Goal: Obtain resource: Download file/media

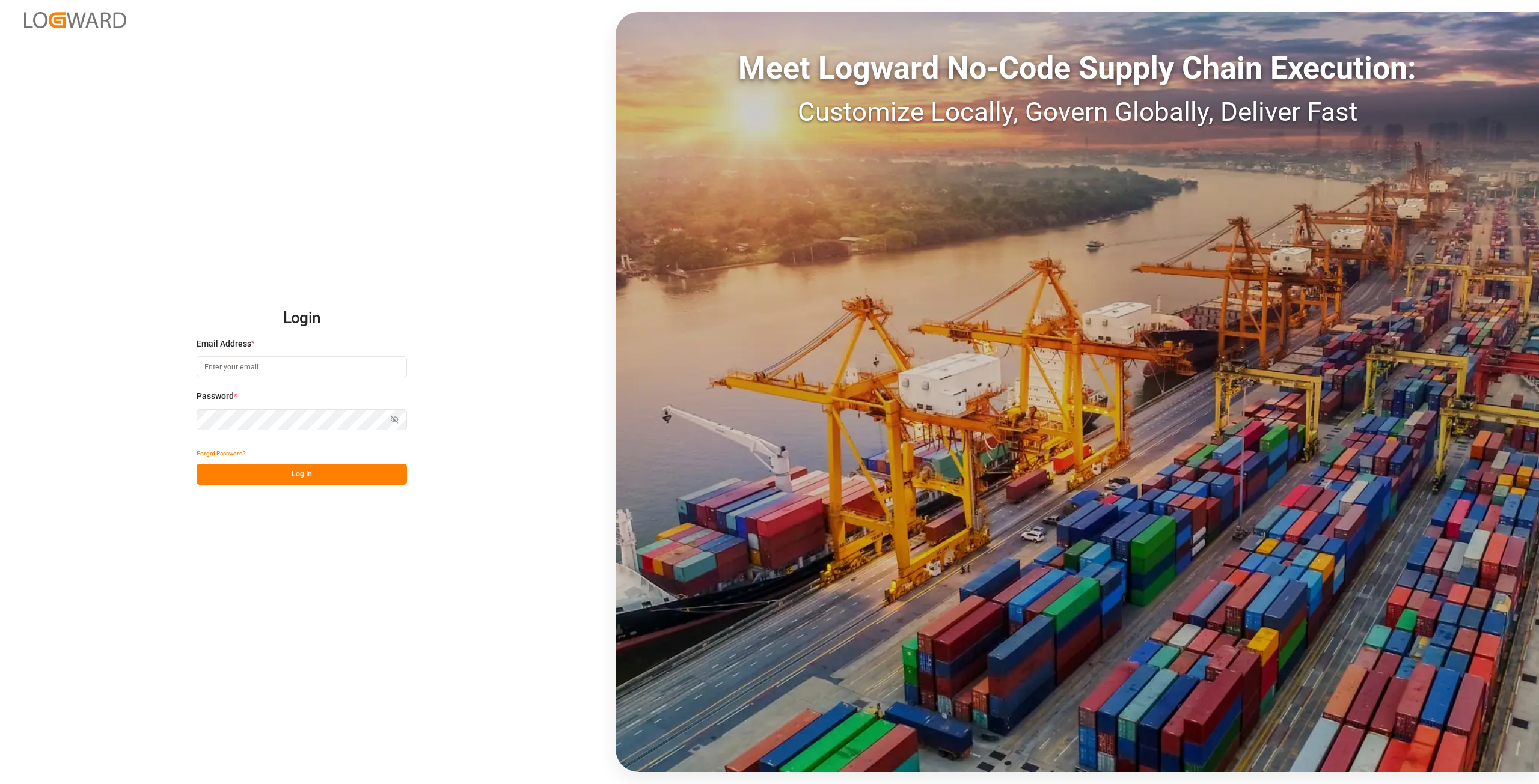
type input "[PERSON_NAME][EMAIL_ADDRESS][DOMAIN_NAME]"
click at [164, 418] on div "Login Email Address * alexander.schoeps@leschaco.com Password * Show password F…" at bounding box center [769, 392] width 1539 height 784
click at [207, 472] on button "Log In" at bounding box center [302, 474] width 210 height 21
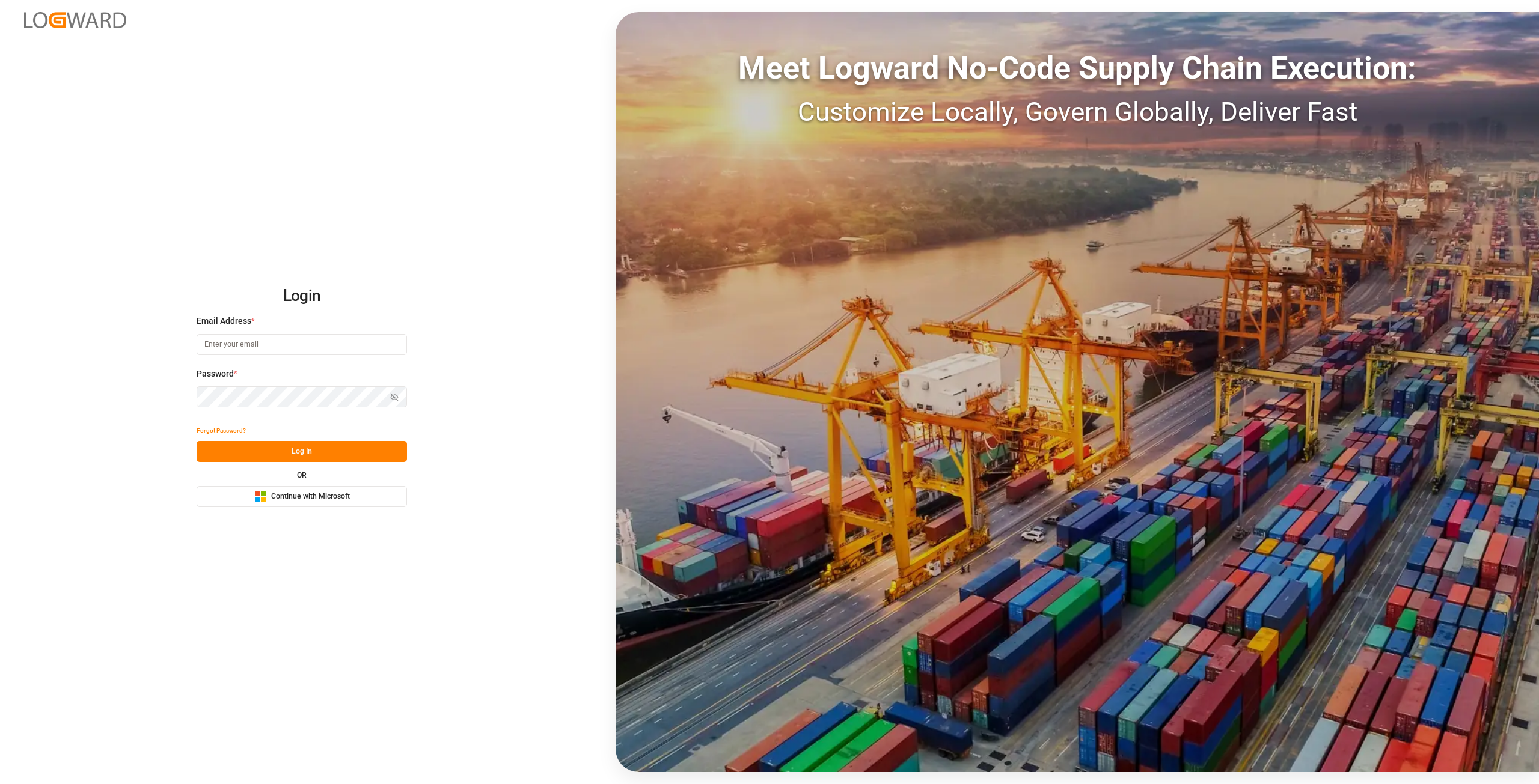
type input "[PERSON_NAME][EMAIL_ADDRESS][DOMAIN_NAME]"
click at [80, 377] on div "Login Email Address * [PERSON_NAME][EMAIL_ADDRESS][DOMAIN_NAME] Password * Show…" at bounding box center [769, 392] width 1539 height 784
click at [207, 453] on button "Log In" at bounding box center [302, 452] width 210 height 21
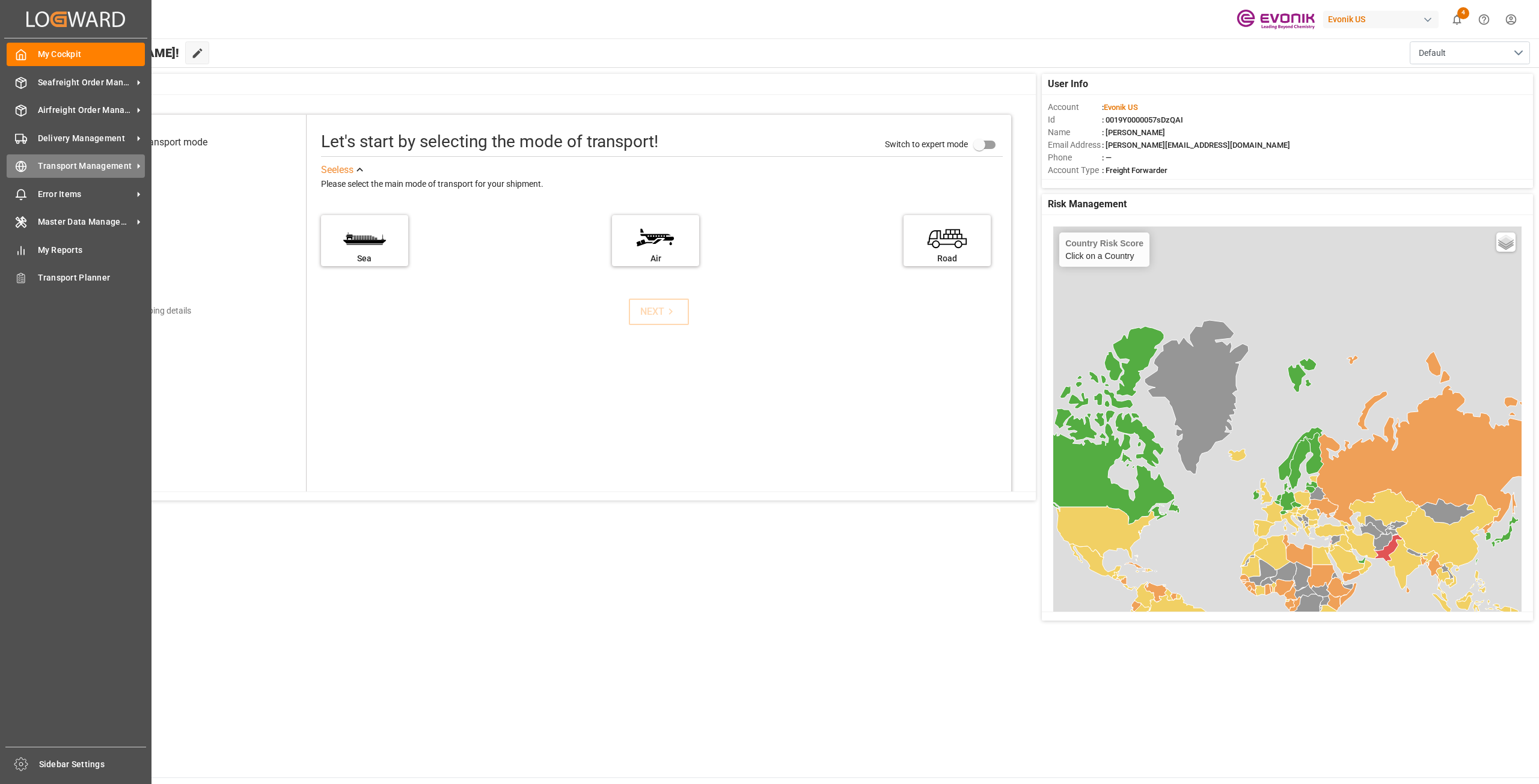
click at [83, 166] on span "Transport Management" at bounding box center [85, 166] width 95 height 13
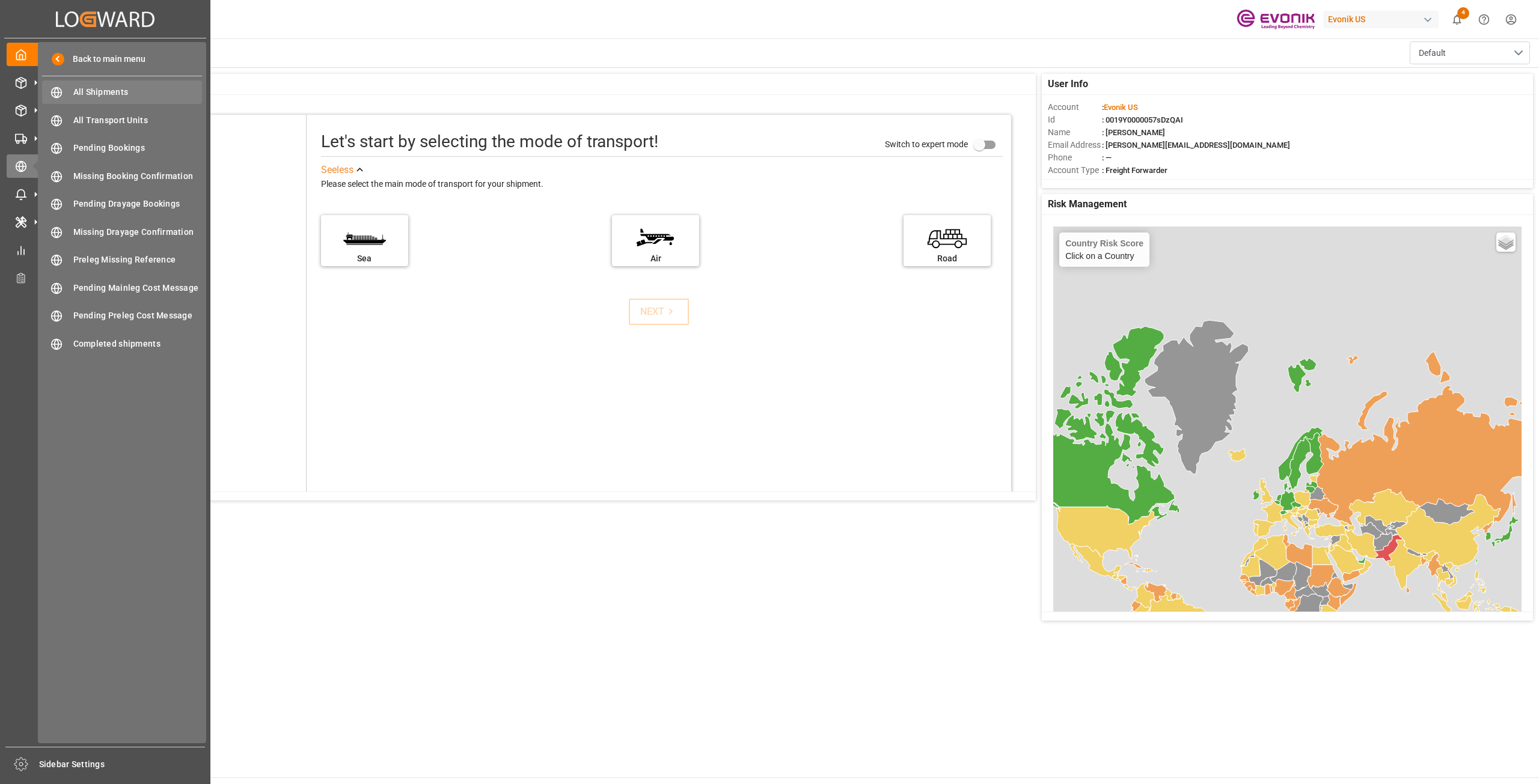
click at [130, 93] on span "All Shipments" at bounding box center [138, 92] width 129 height 13
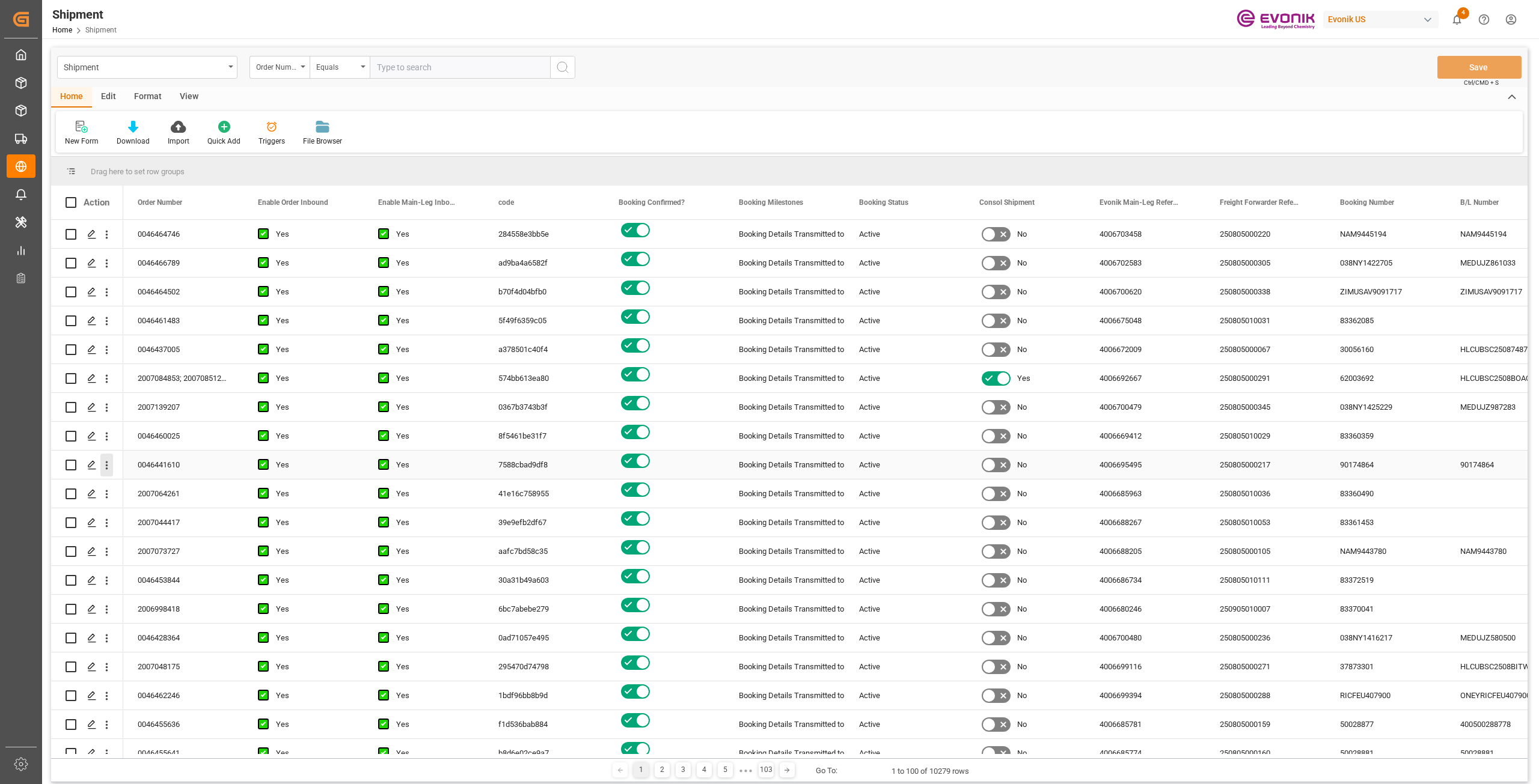
click at [102, 462] on icon "open menu" at bounding box center [107, 465] width 13 height 13
click at [90, 466] on polygon "Press SPACE to select this row." at bounding box center [92, 465] width 6 height 6
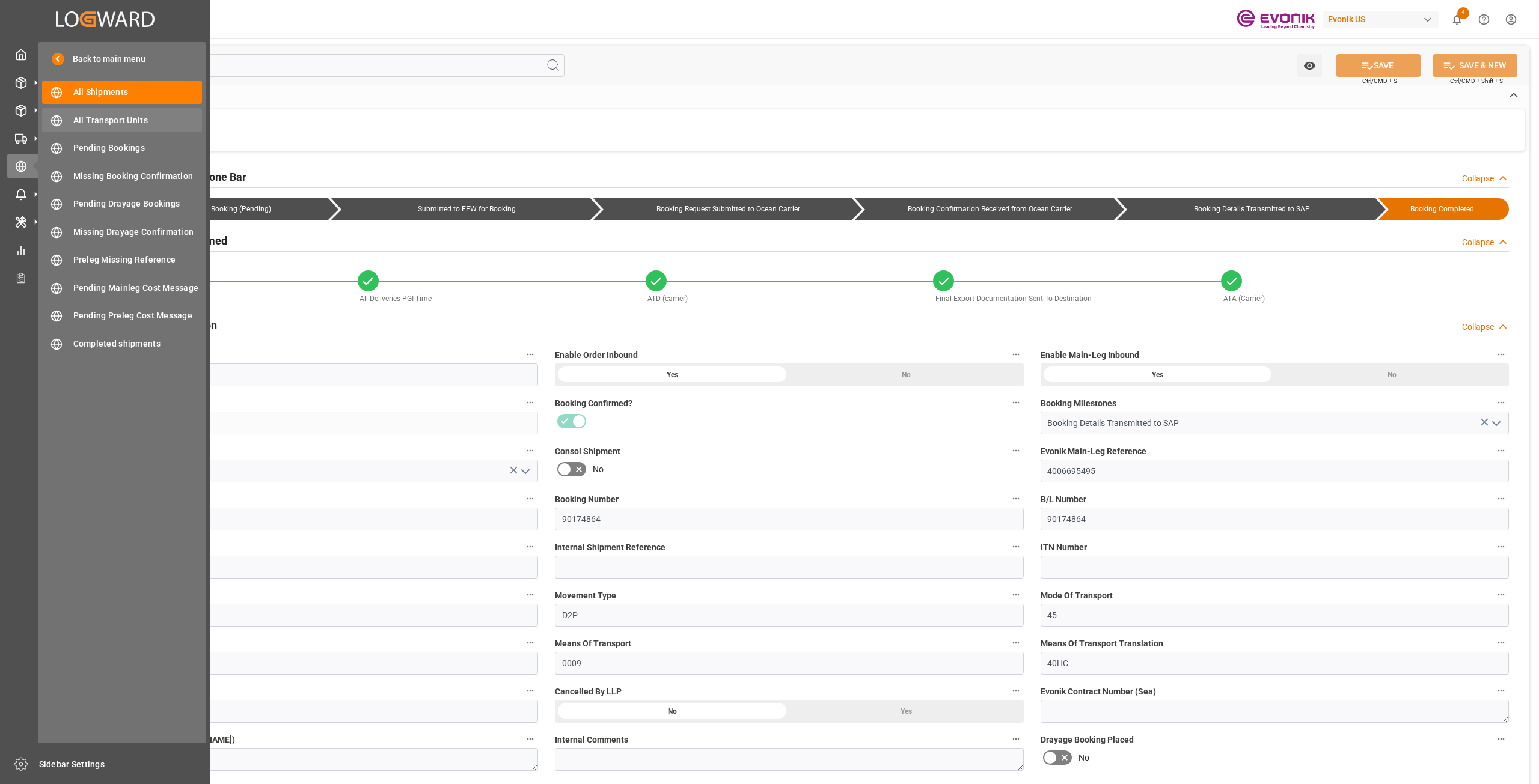
click at [118, 121] on span "All Transport Units" at bounding box center [138, 120] width 129 height 13
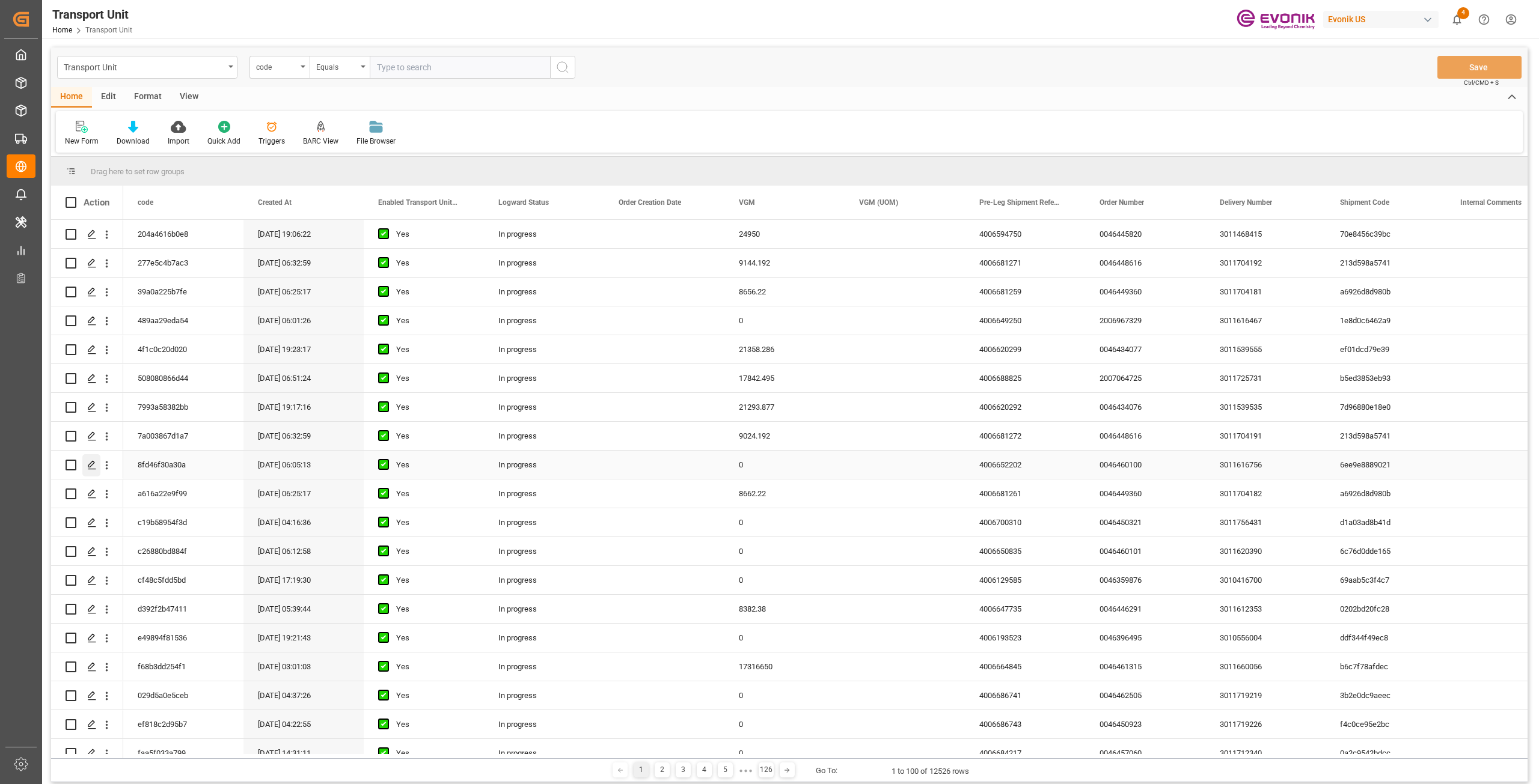
click at [93, 463] on polygon "Press SPACE to select this row." at bounding box center [92, 465] width 6 height 6
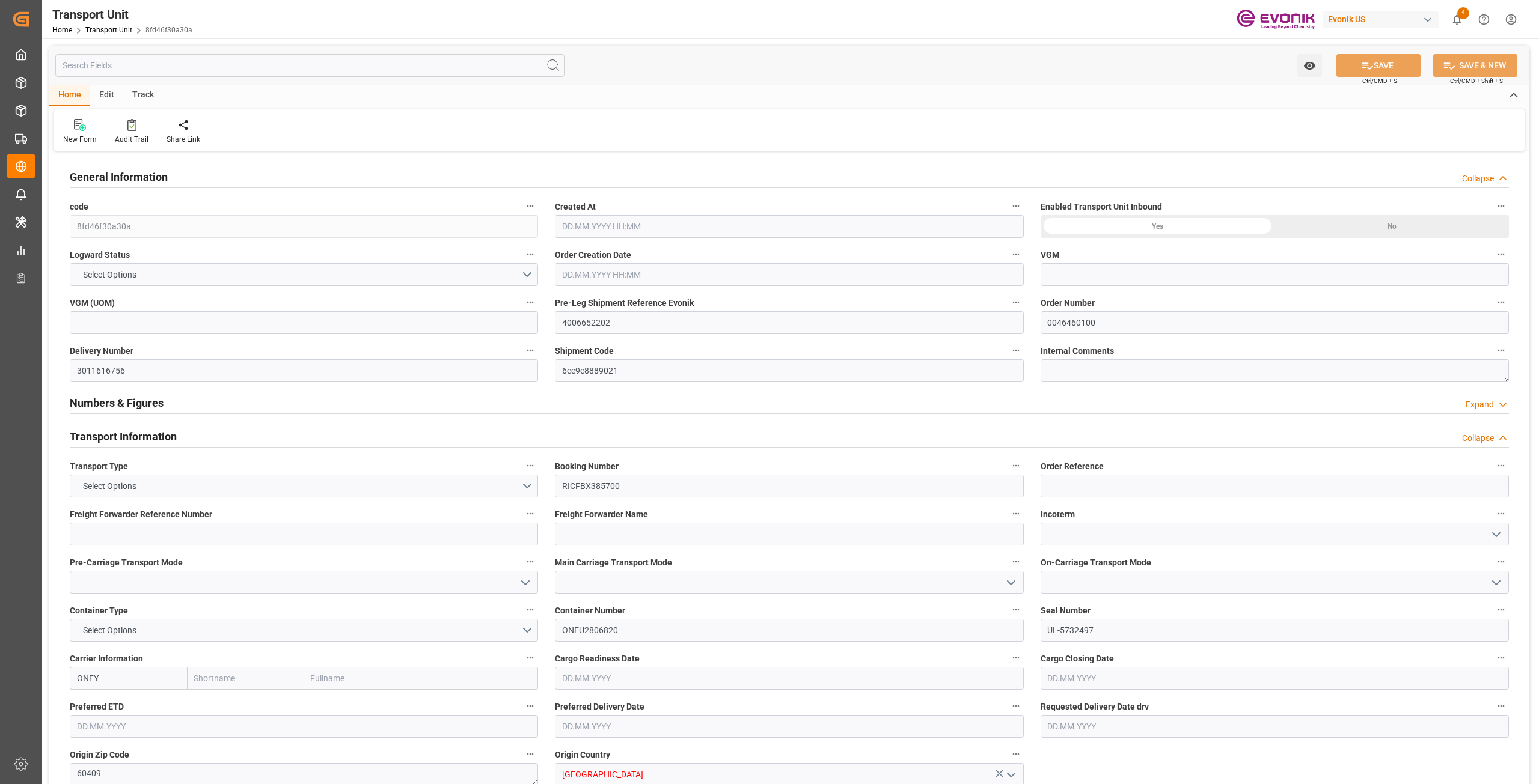
type input "0"
type input "ONE"
type input "Ocean Network Express"
type input "USLAX"
type input "INNSA"
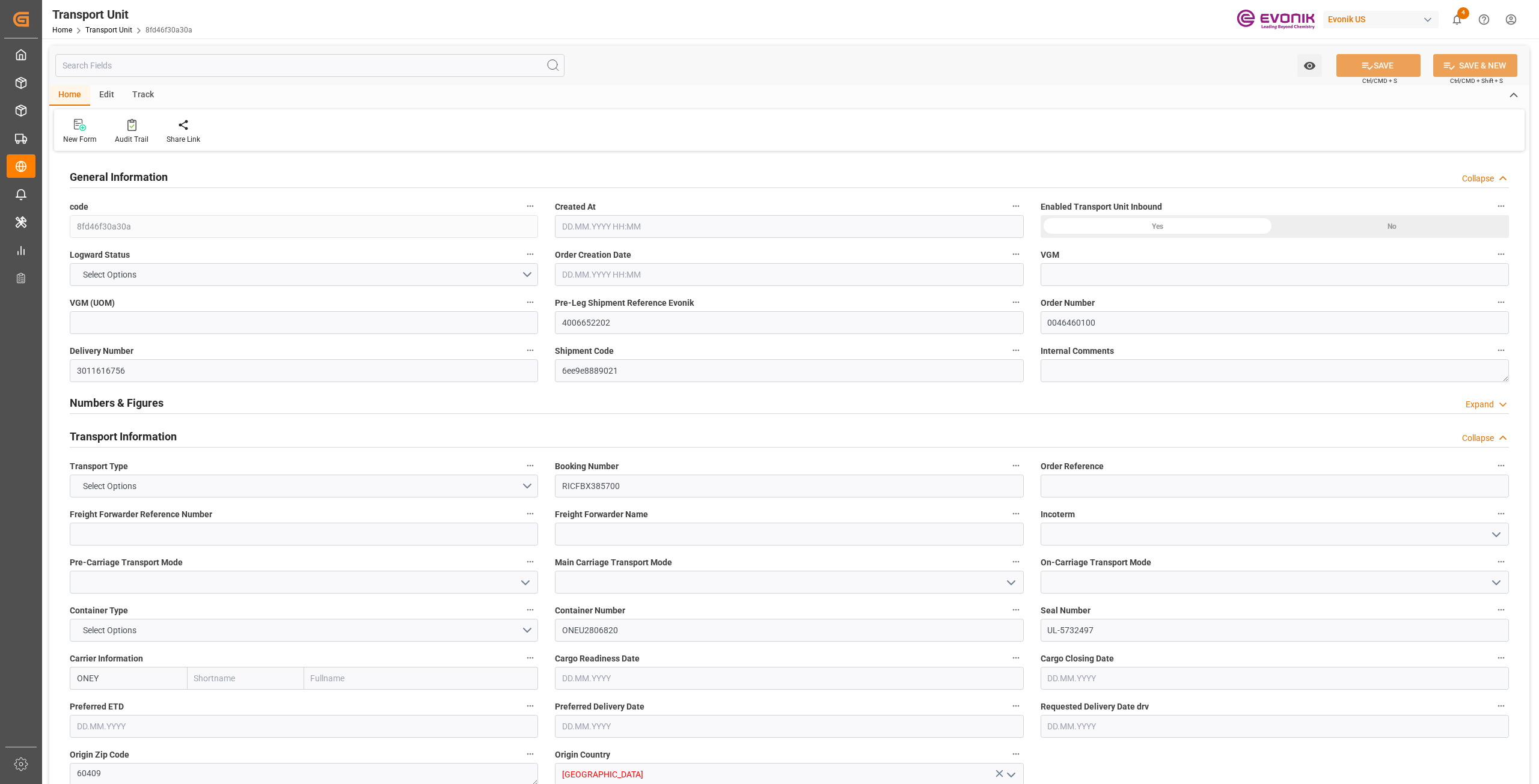
type input "9339662"
type input "USLAX"
type input "INNSA"
type input "9339662"
type input "3170.76"
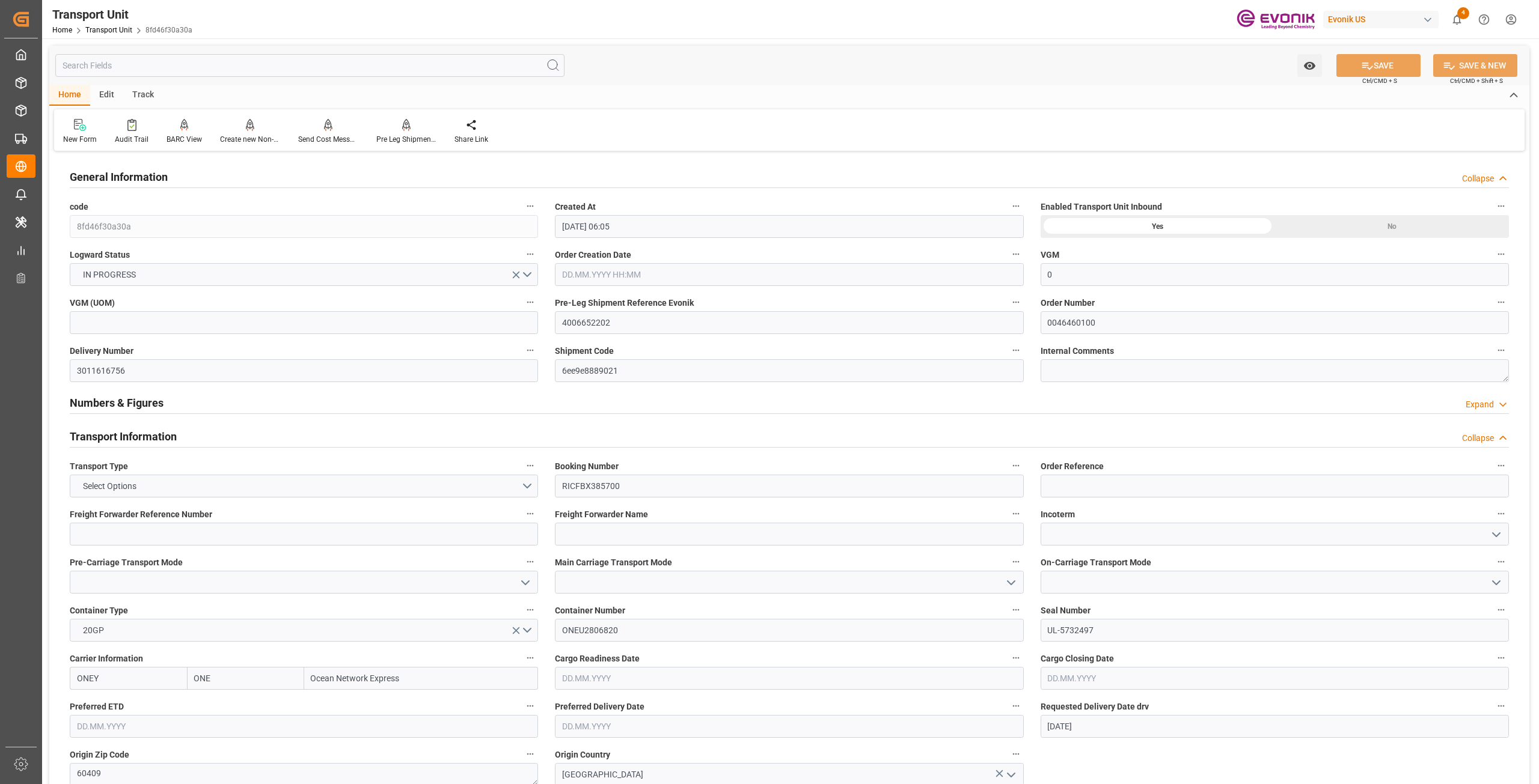
type input "25.06.2025 06:05"
type input "10.09.2025"
type input "08.07.2025 08:30"
type input "08.07.2025 21:25"
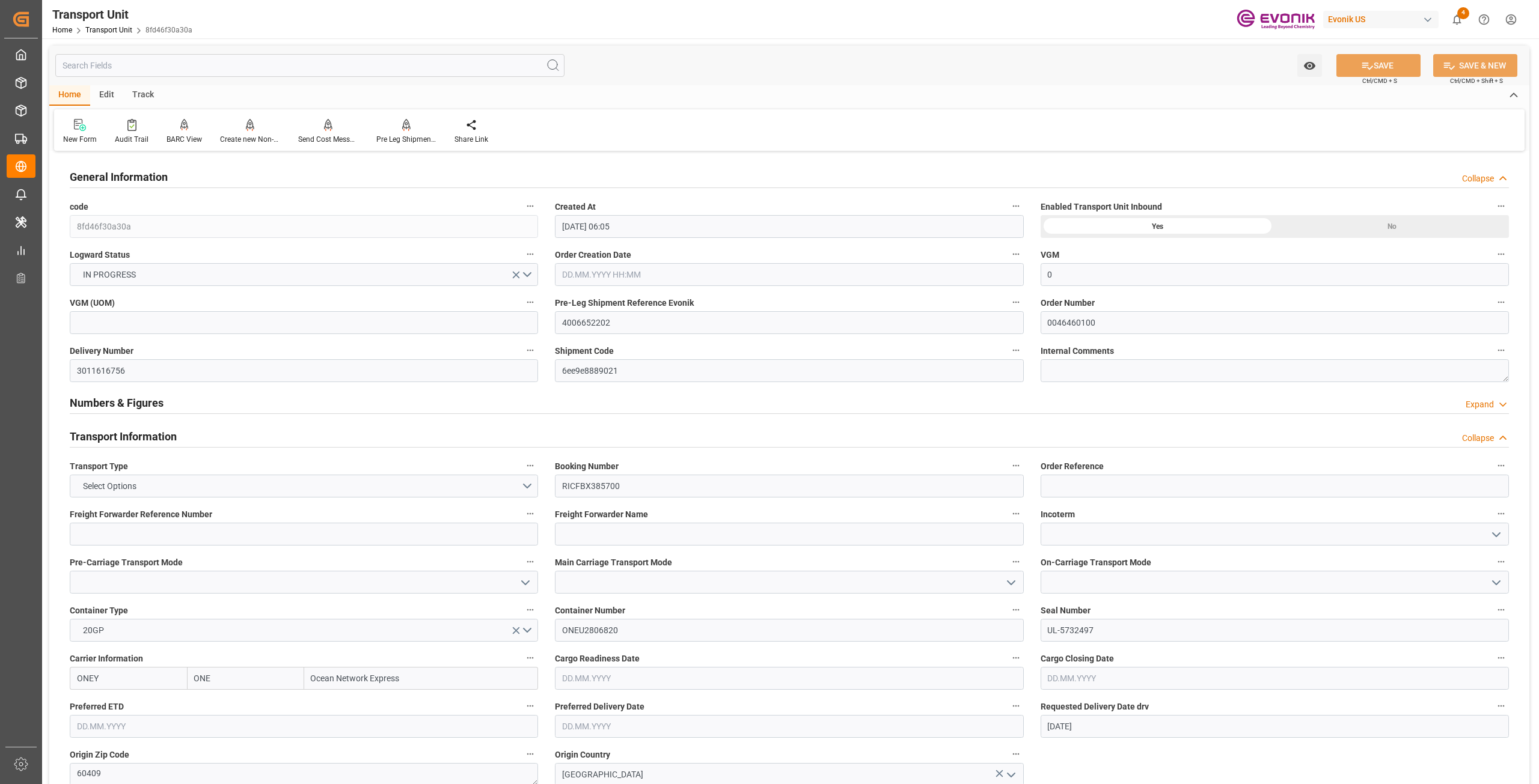
type input "09.07.2025 08:30"
type input "08.07.2025 09:42"
type input "16.07.2025 12:45"
type input "16.07.2025 08:34"
type input "15.07.2025 14:59"
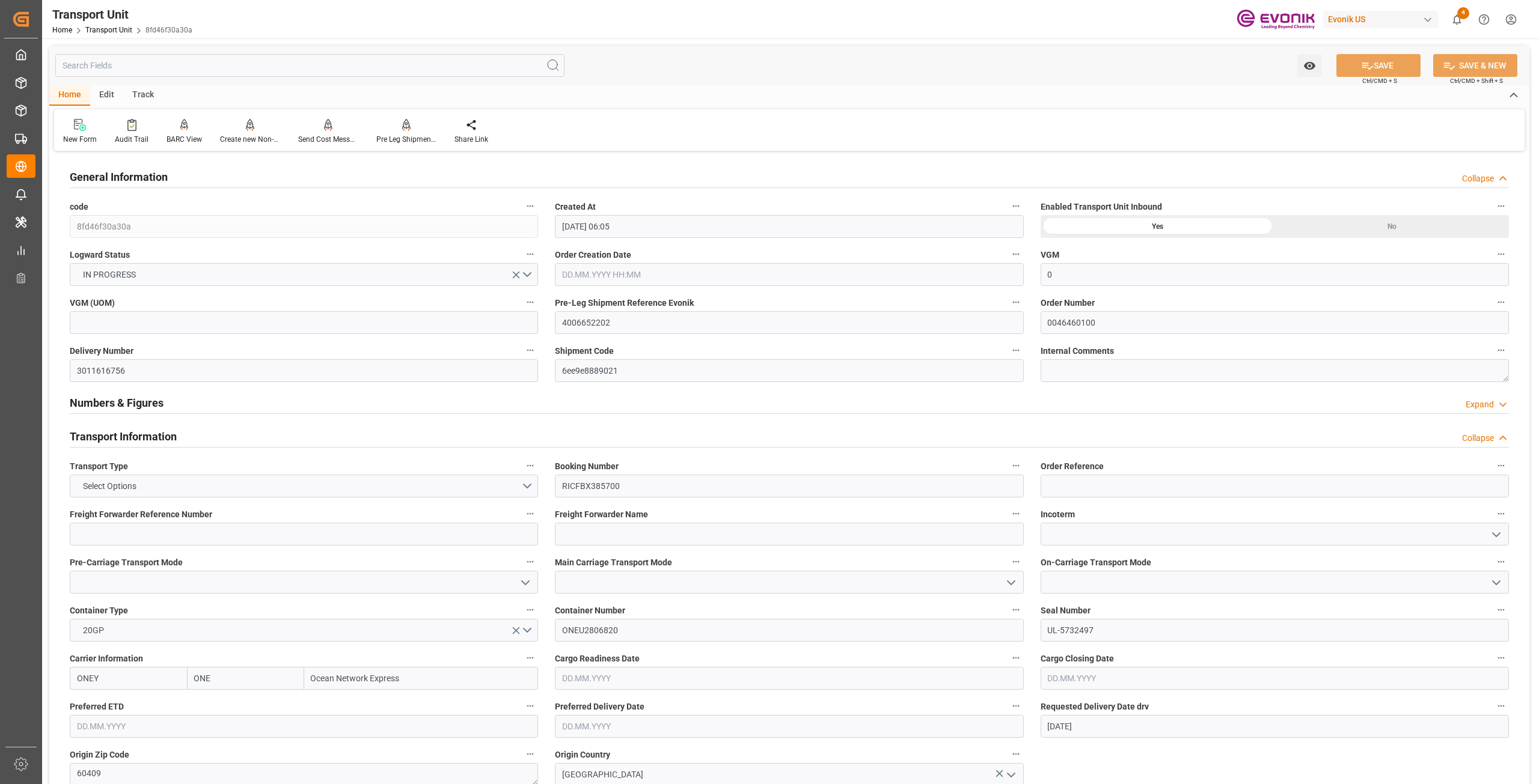
type input "21.07.2025 00:00"
type input "20.07.2025 00:00"
type input "21.07.2025 22:42"
type input "29.08.2025 00:00"
type input "30.08.2025 00:00"
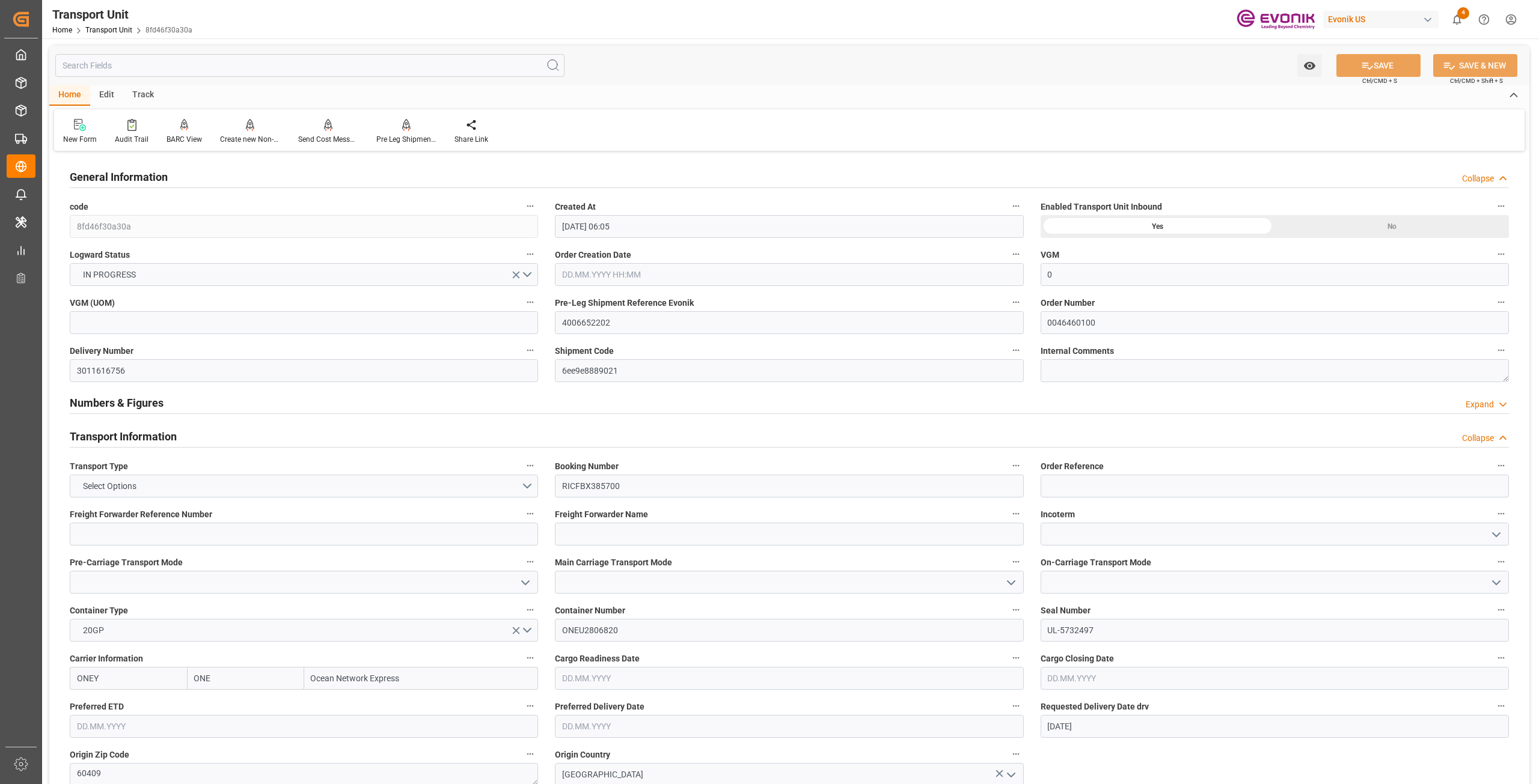
type input "01.09.2025 22:00"
type input "29.08.2025 04:00"
type input "01.09.2025 22:30"
type input "29.08.2025 04:30"
type input "14.07.2025 12:00"
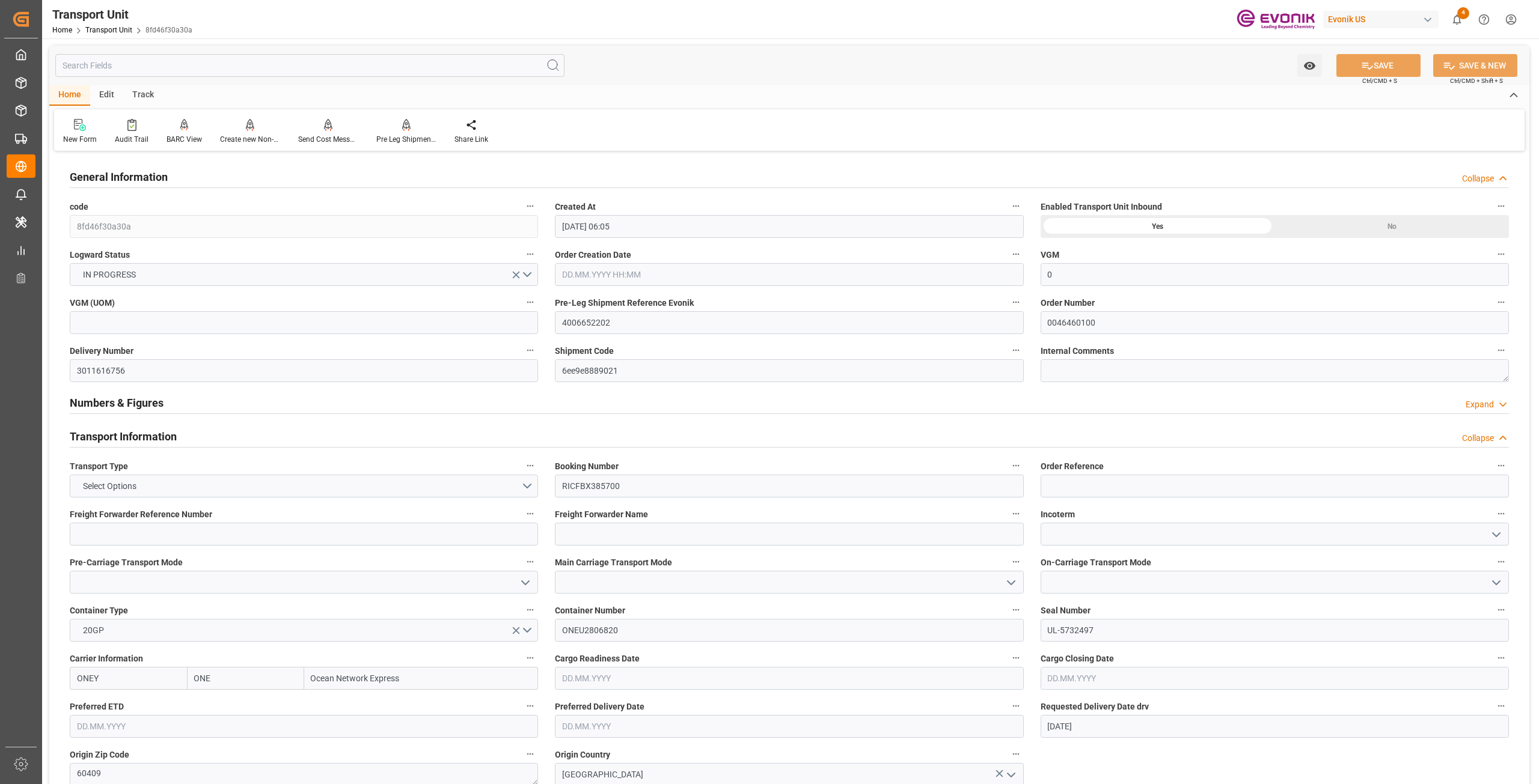
type input "21.07.2025"
type input "20.07.2025 23:43"
type input "20.07.2025 11:35"
type input "21.07.2025 18:00"
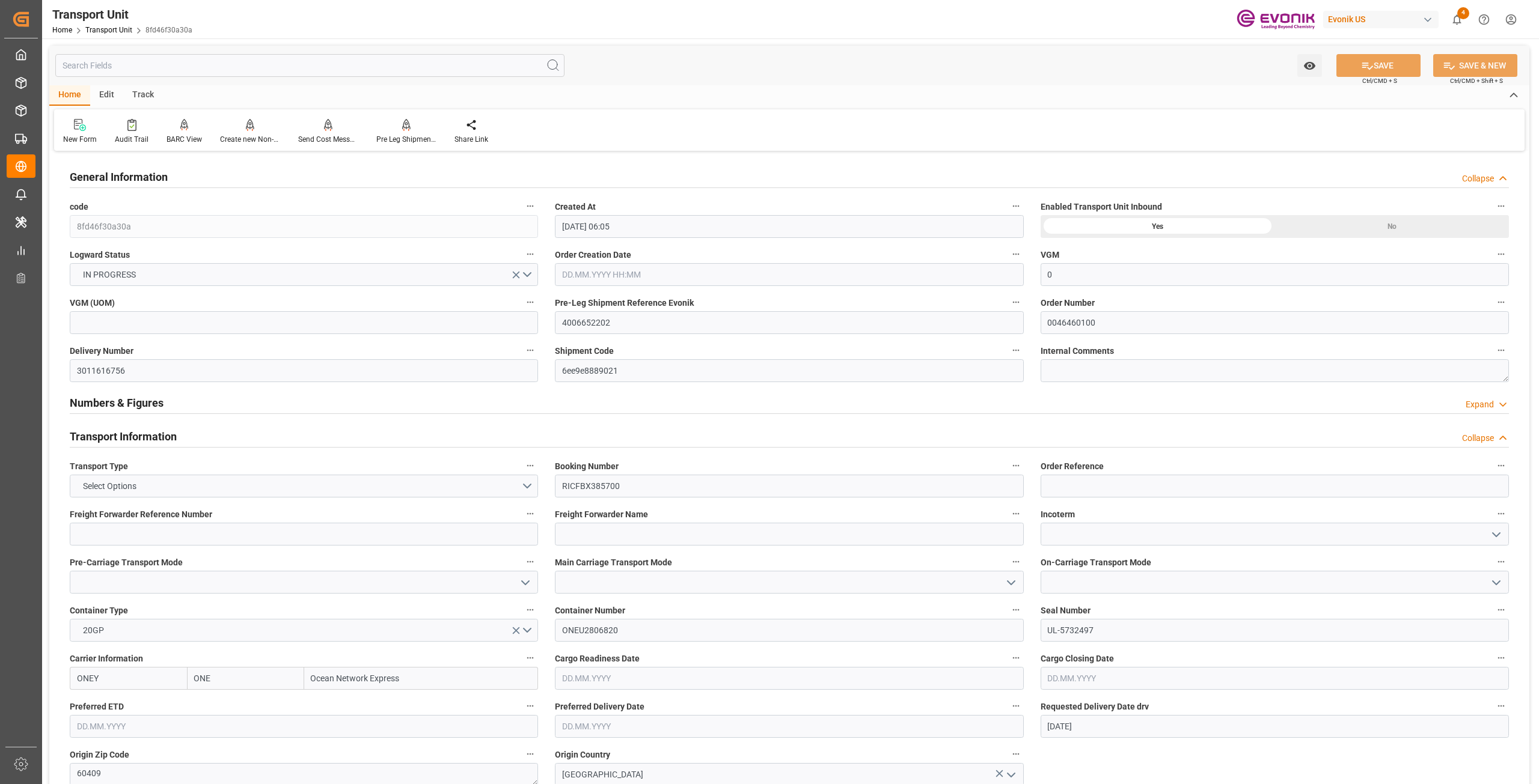
type input "21.07.2025 23:24"
type input "01.09.2025 16:00"
type input "01.09.2025 23:33"
type input "01.09.2025 17:30"
type input "28.08.2025 23:30"
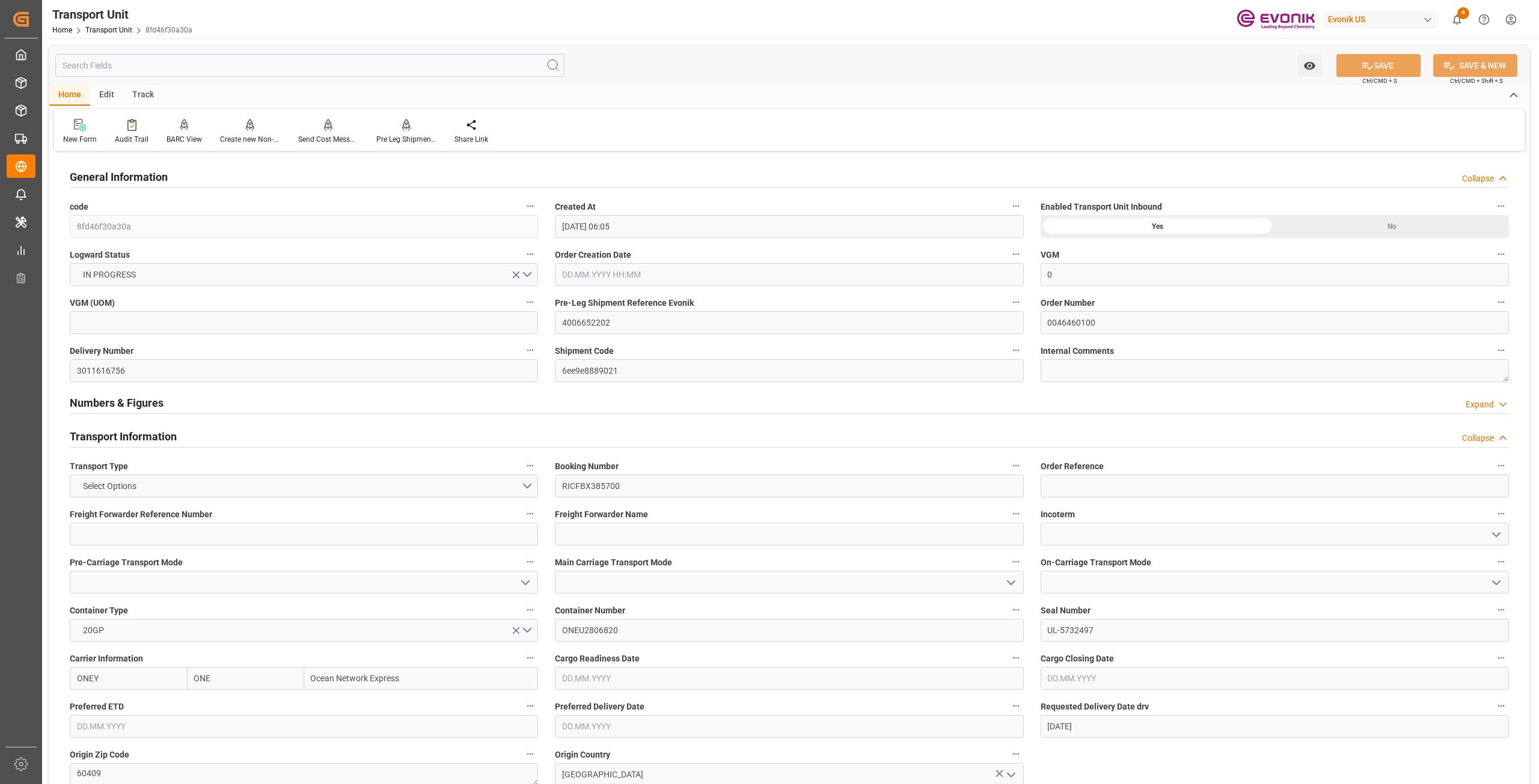
type input "05.09.2025 23:33"
click at [151, 95] on div "Track" at bounding box center [143, 95] width 39 height 20
click at [79, 127] on icon at bounding box center [77, 125] width 12 height 12
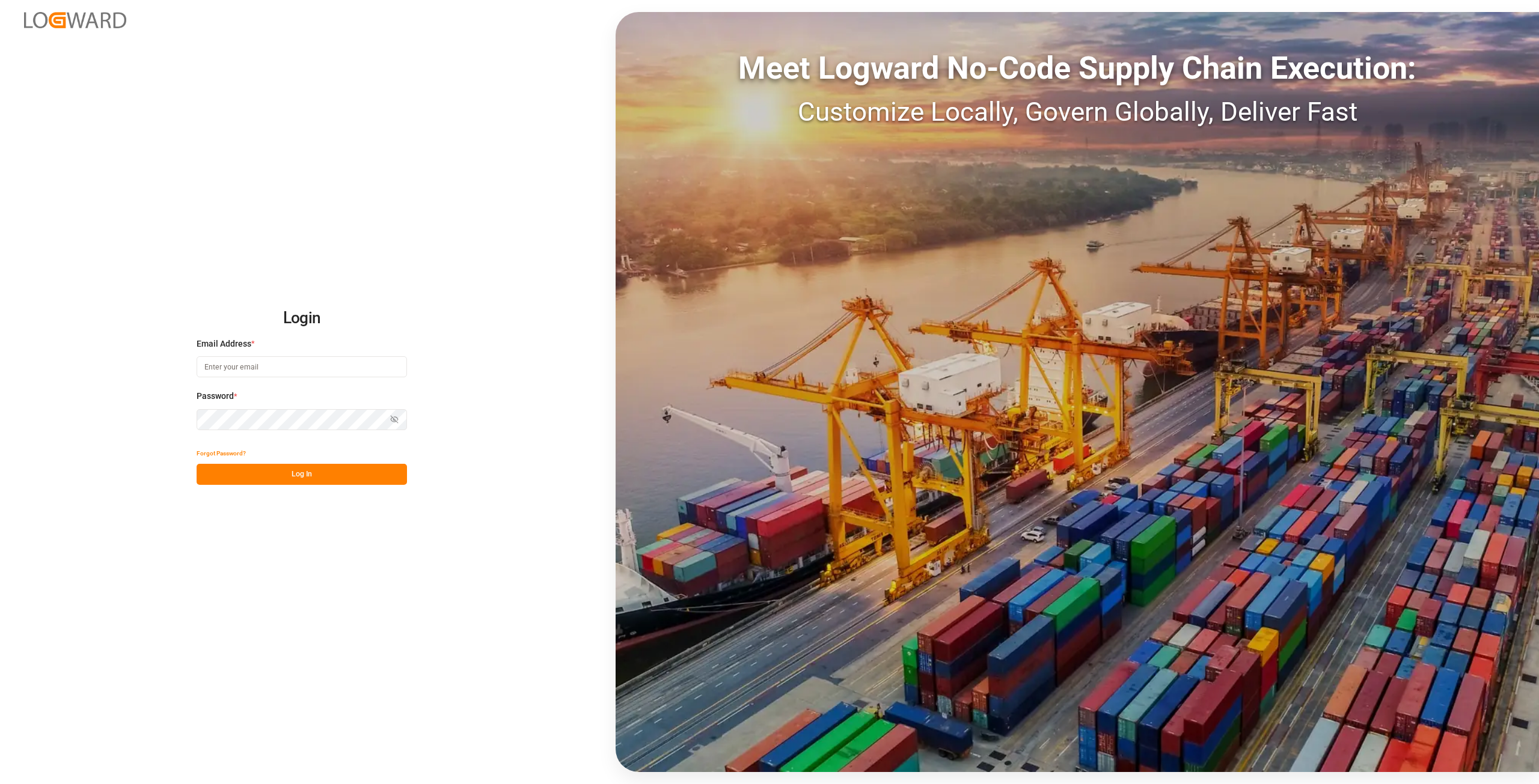
type input "[PERSON_NAME][EMAIL_ADDRESS][DOMAIN_NAME]"
click at [26, 430] on div "Login Email Address * alexander.schoeps@leschaco.com Password * Show password F…" at bounding box center [769, 392] width 1539 height 784
click at [226, 469] on button "Log In" at bounding box center [302, 474] width 210 height 21
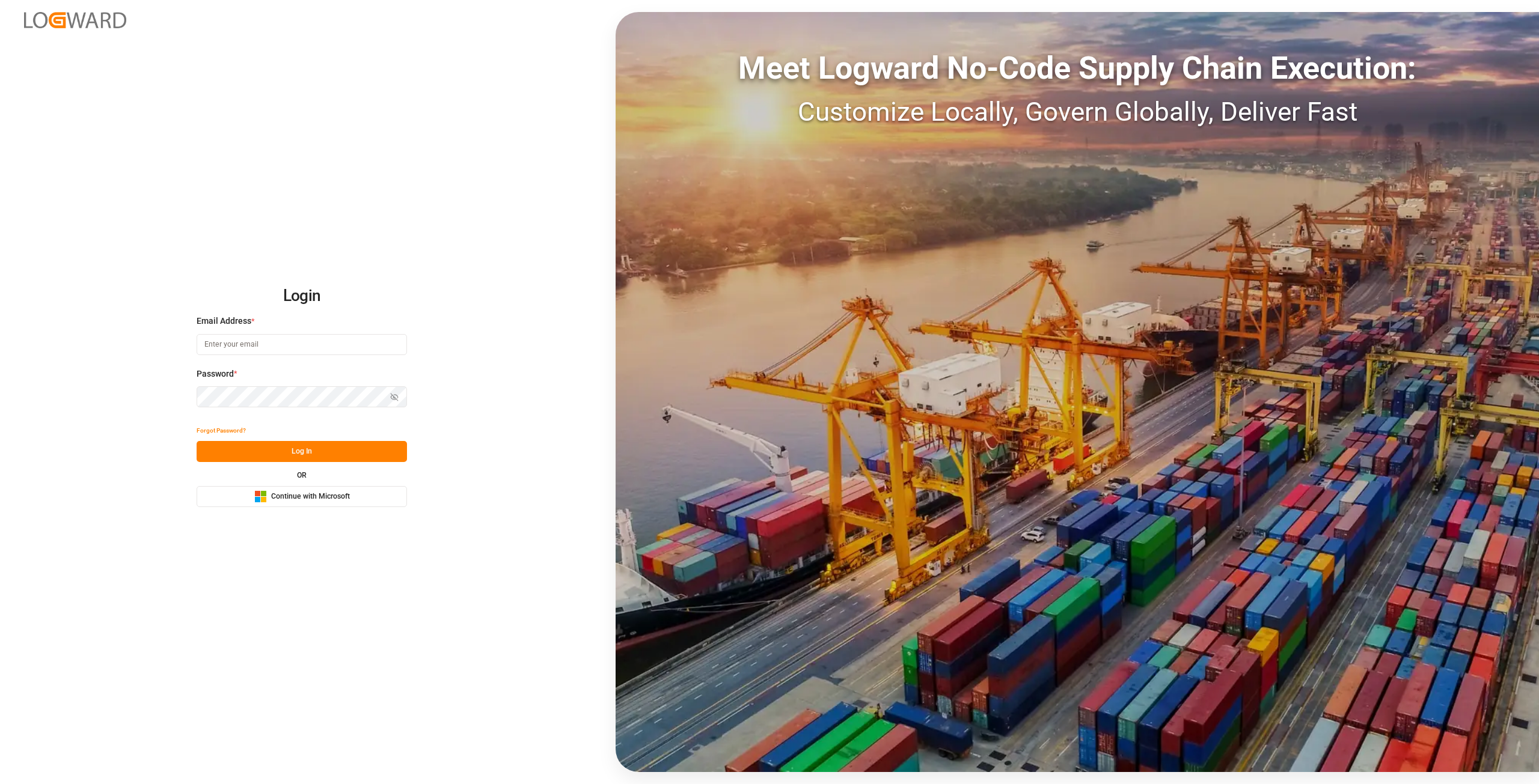
type input "[PERSON_NAME][EMAIL_ADDRESS][DOMAIN_NAME]"
click at [11, 404] on div "Login Email Address * [PERSON_NAME][EMAIL_ADDRESS][DOMAIN_NAME] Password * Show…" at bounding box center [769, 392] width 1539 height 784
click at [232, 449] on button "Log In" at bounding box center [302, 452] width 210 height 21
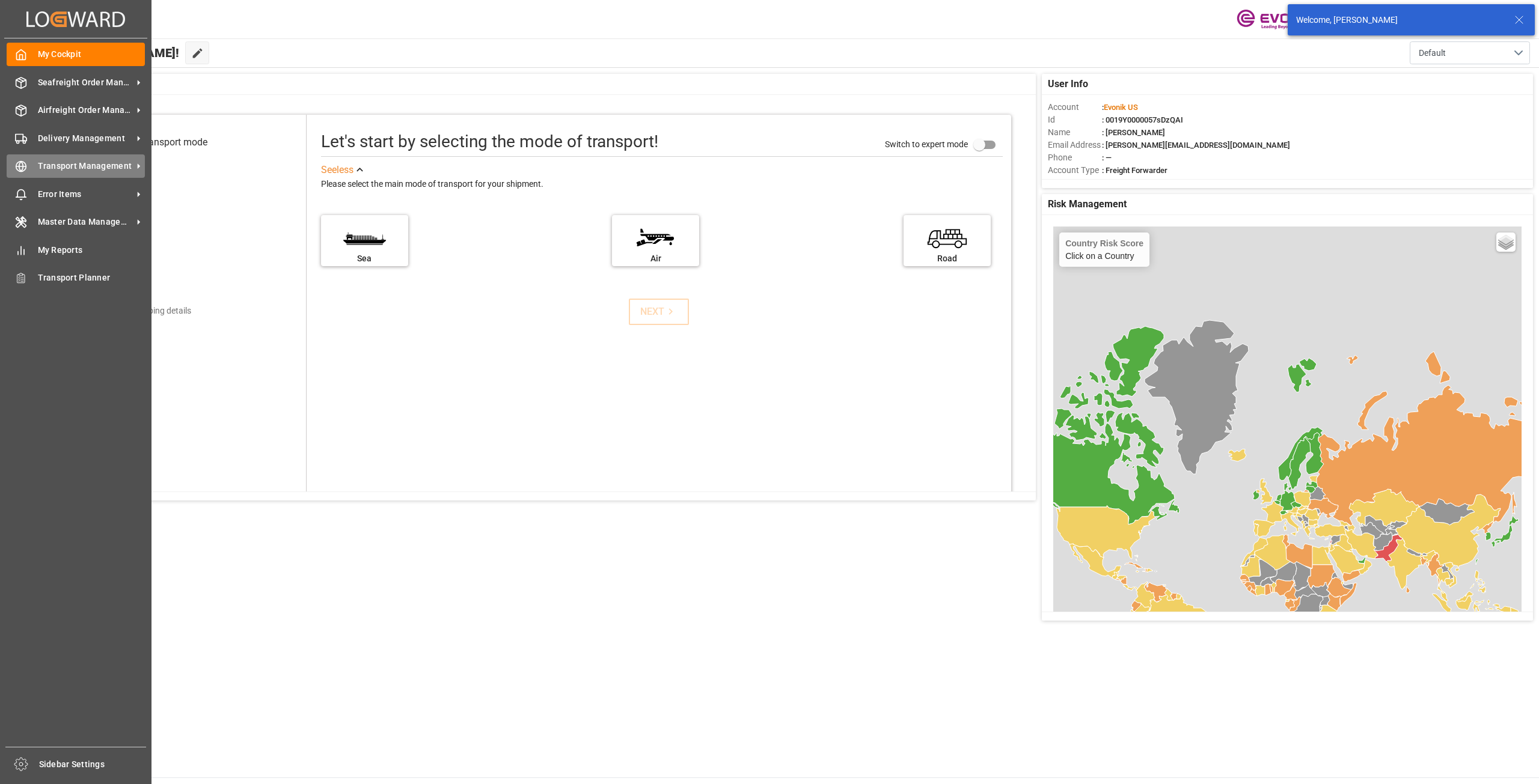
click at [141, 166] on icon at bounding box center [139, 166] width 13 height 13
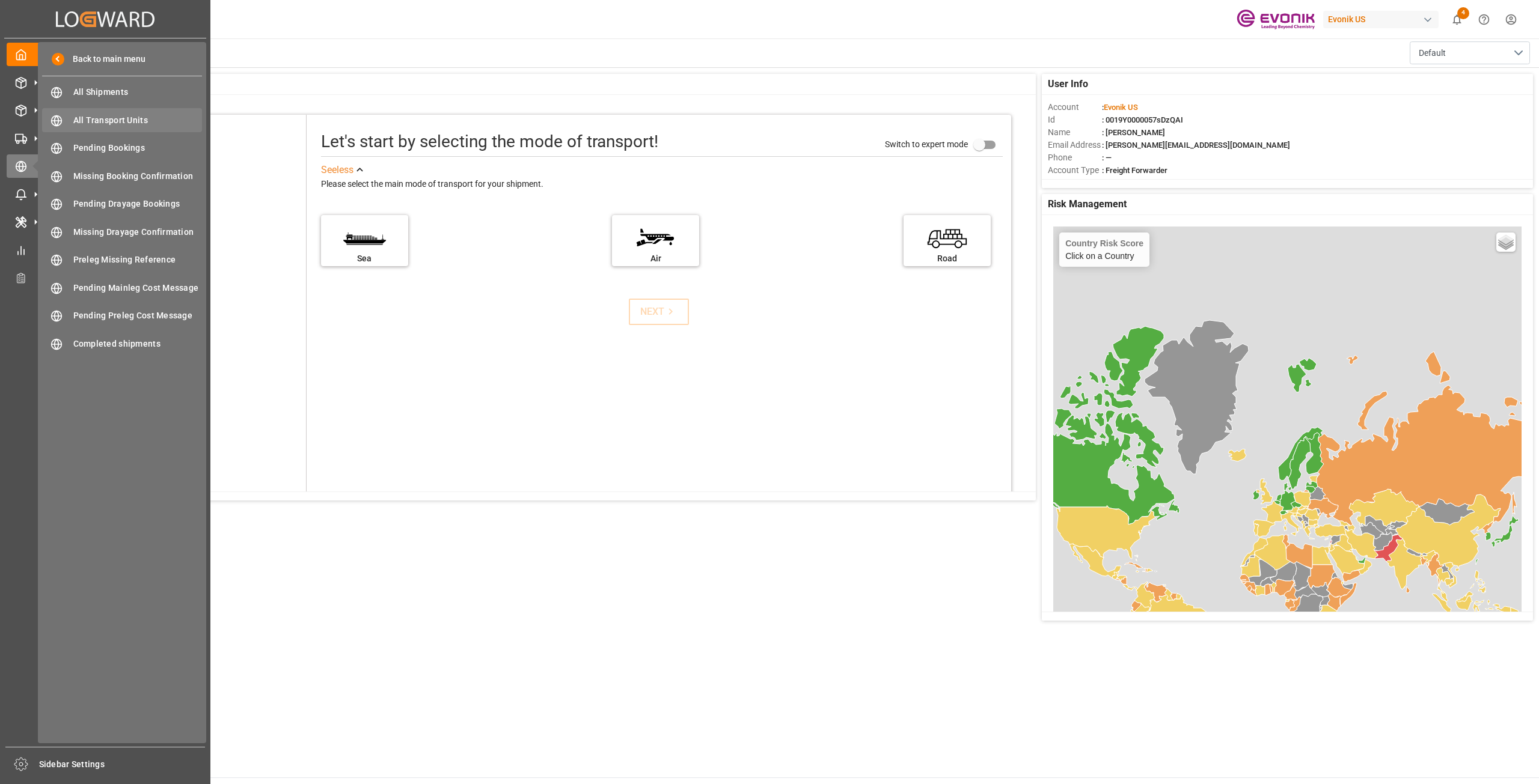
click at [142, 124] on span "All Transport Units" at bounding box center [138, 120] width 129 height 13
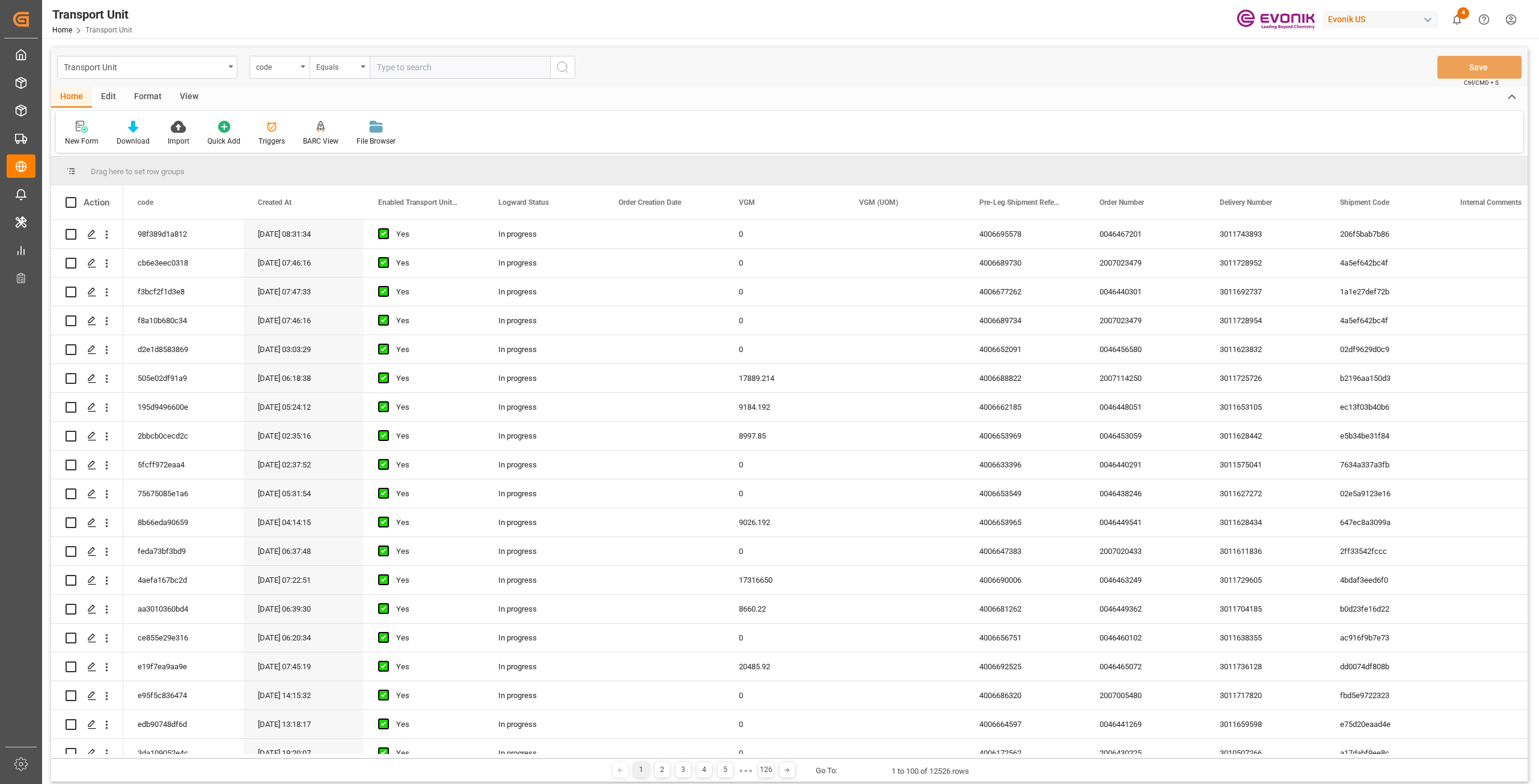
click at [185, 95] on div "View" at bounding box center [188, 97] width 36 height 20
click at [154, 132] on div at bounding box center [136, 126] width 60 height 13
click at [145, 179] on div "BARC Report" at bounding box center [168, 170] width 117 height 25
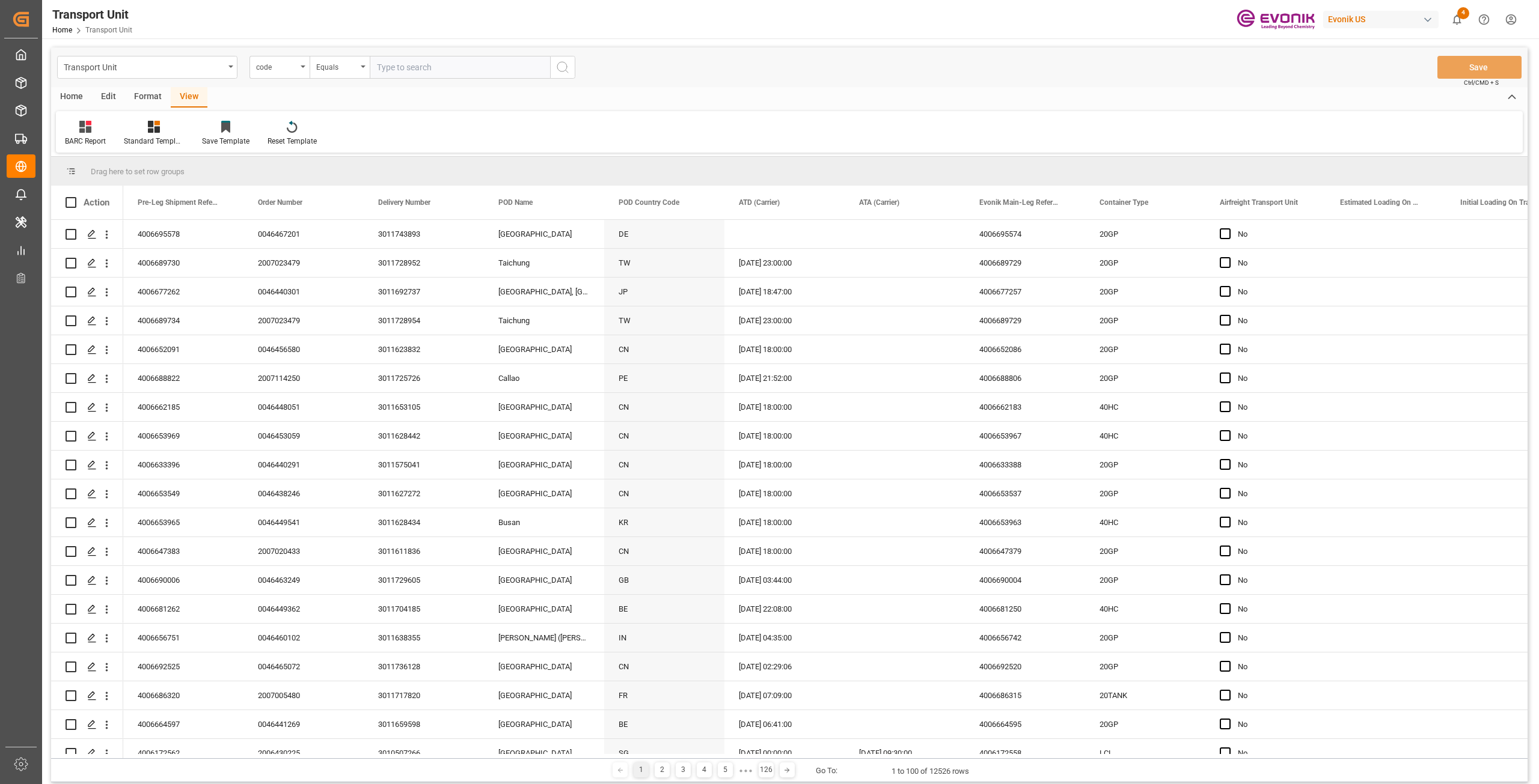
click at [83, 95] on div "Home" at bounding box center [71, 97] width 41 height 20
click at [132, 140] on div "Download" at bounding box center [133, 141] width 33 height 11
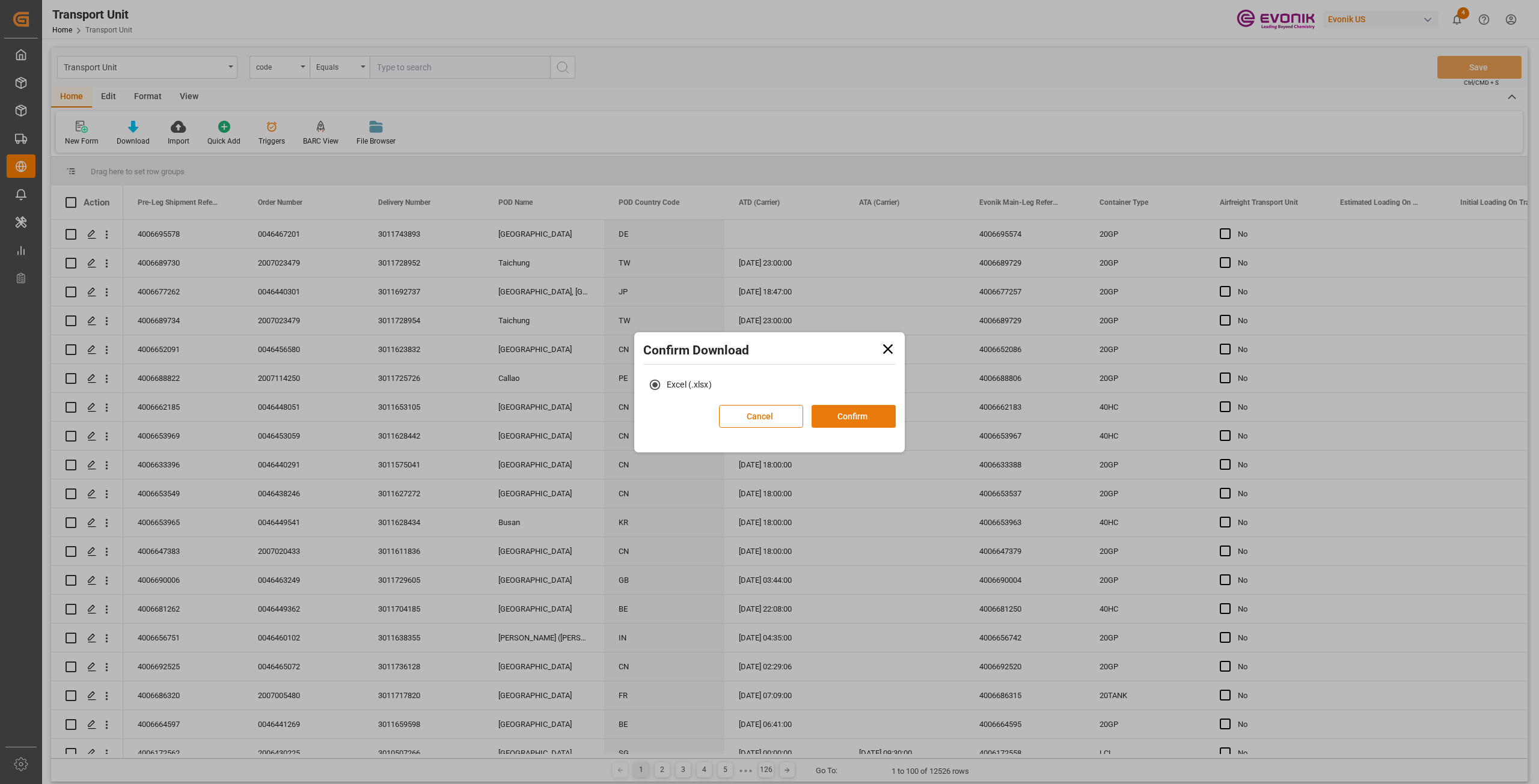
click at [849, 421] on button "Confirm" at bounding box center [853, 416] width 84 height 23
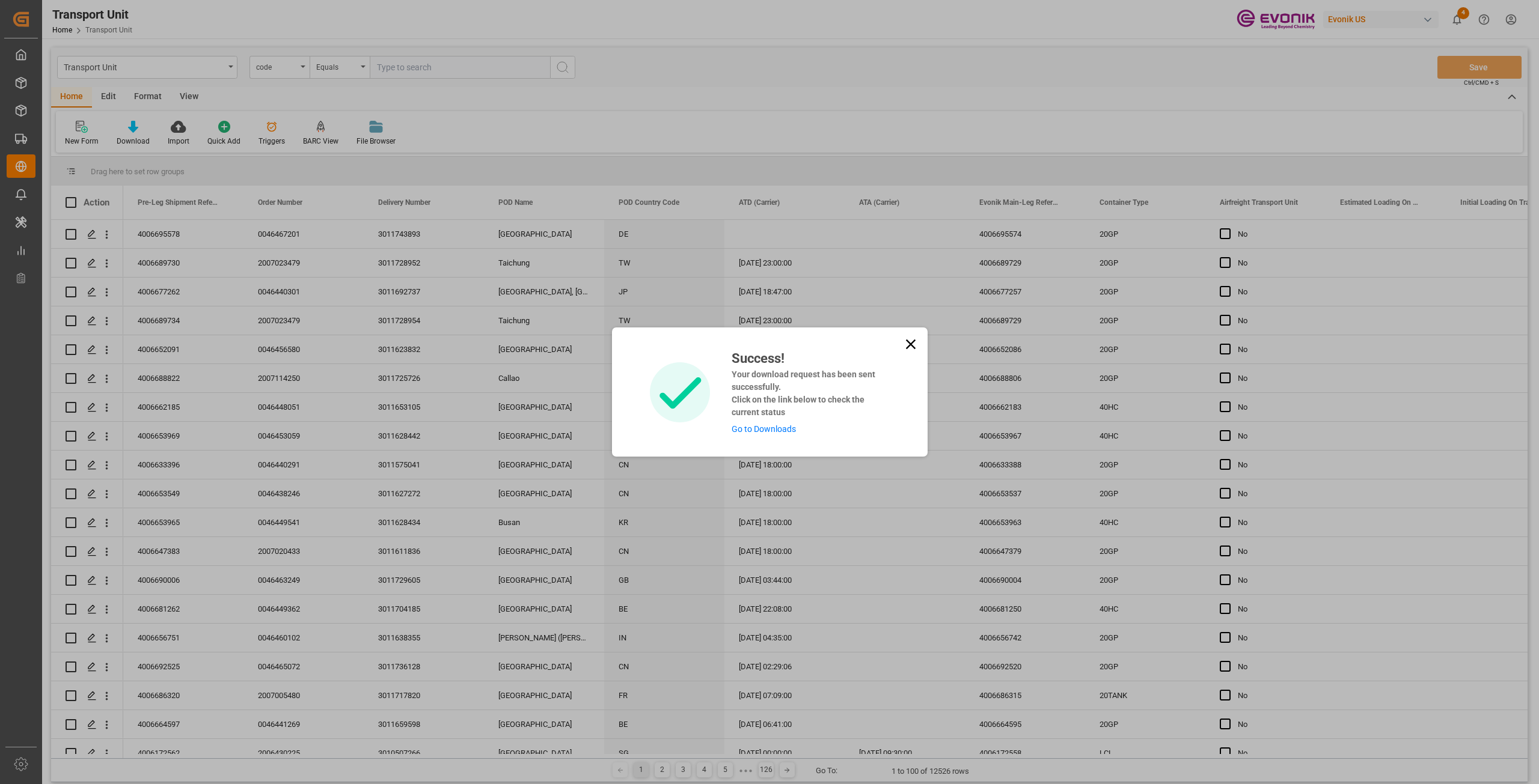
click at [771, 427] on link "Go to Downloads" at bounding box center [763, 429] width 64 height 10
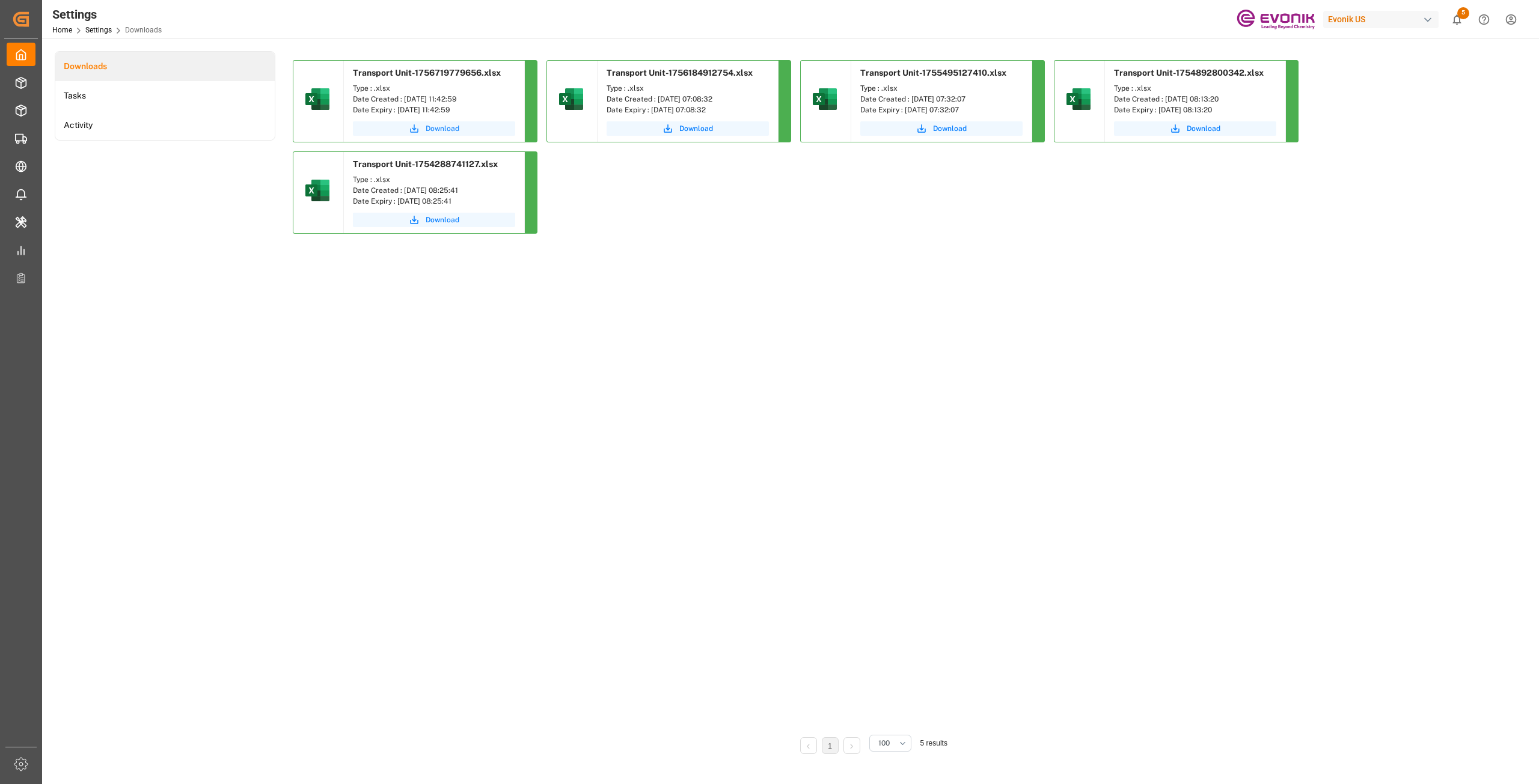
click at [456, 124] on span "Download" at bounding box center [442, 129] width 33 height 11
